Goal: Task Accomplishment & Management: Use online tool/utility

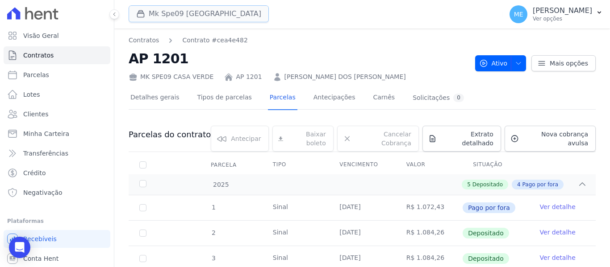
click at [162, 13] on button "Mk Spe09 [GEOGRAPHIC_DATA]" at bounding box center [199, 13] width 140 height 17
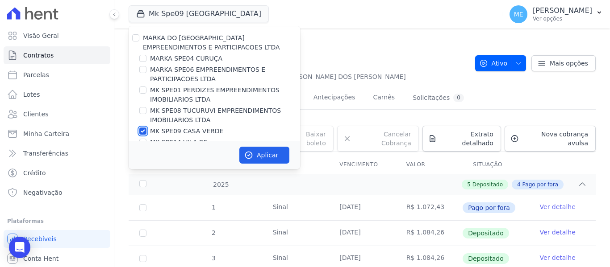
click at [144, 130] on input "MK SPE09 CASA VERDE" at bounding box center [142, 131] width 7 height 7
checkbox input "false"
click at [143, 109] on input "MK SPE08 TUCURUVI EMPREENDIMENTOS IMOBILIARIOS LTDA" at bounding box center [142, 110] width 7 height 7
checkbox input "true"
click at [254, 155] on button "Aplicar" at bounding box center [264, 155] width 50 height 17
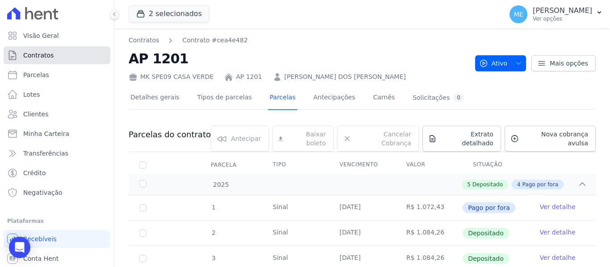
click at [46, 53] on span "Contratos" at bounding box center [38, 55] width 30 height 9
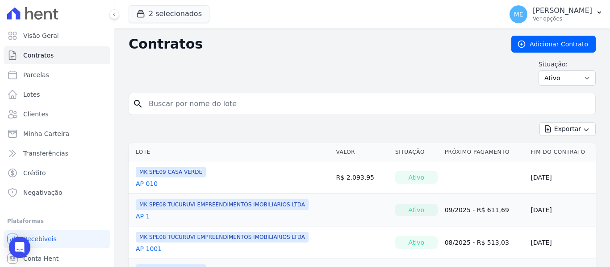
click at [239, 107] on input "search" at bounding box center [367, 104] width 448 height 18
type input "1103"
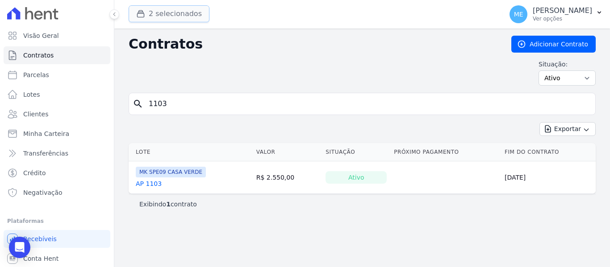
click at [173, 12] on button "2 selecionados" at bounding box center [169, 13] width 81 height 17
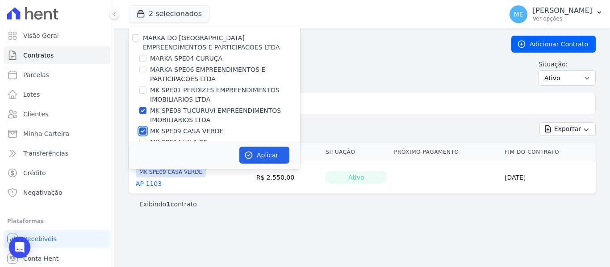
click at [144, 132] on input "MK SPE09 CASA VERDE" at bounding box center [142, 131] width 7 height 7
checkbox input "false"
click at [268, 154] on button "Aplicar" at bounding box center [264, 155] width 50 height 17
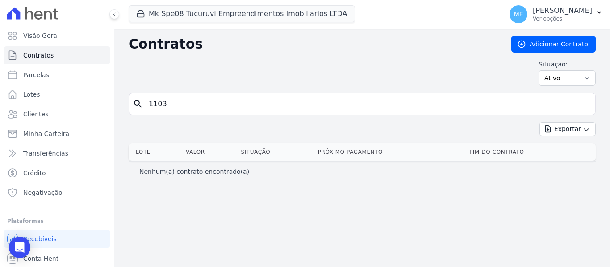
click at [222, 108] on input "1103" at bounding box center [367, 104] width 448 height 18
click at [297, 67] on div "Situação: Ativo Todos Pausado Distratado Rascunho Expirado Encerrado" at bounding box center [362, 73] width 467 height 26
drag, startPoint x: 581, startPoint y: 104, endPoint x: 294, endPoint y: 75, distance: 289.0
click at [580, 104] on input "1103" at bounding box center [367, 104] width 448 height 18
drag, startPoint x: 254, startPoint y: 100, endPoint x: 257, endPoint y: 82, distance: 18.5
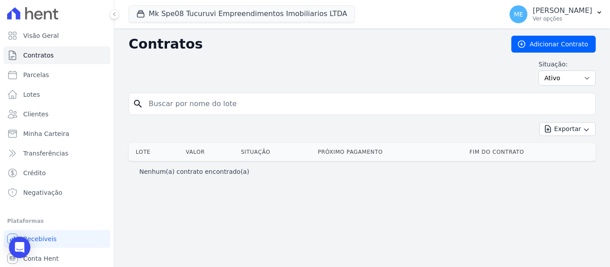
click at [254, 100] on input "search" at bounding box center [367, 104] width 448 height 18
click at [264, 58] on div "Contratos Adicionar Contrato Situação: Ativo Todos Pausado Distratado Rascunho …" at bounding box center [362, 64] width 467 height 57
